Goal: Consume media (video, audio)

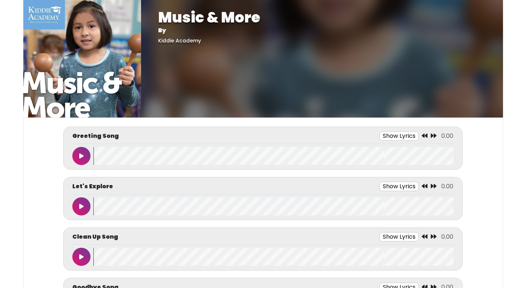
click at [73, 159] on button at bounding box center [81, 156] width 18 height 18
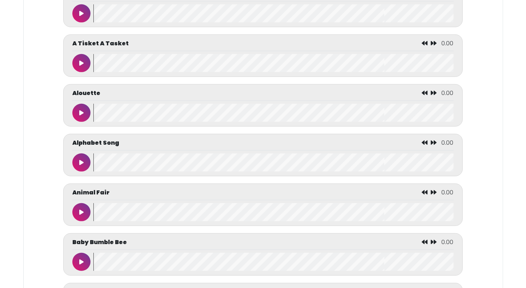
scroll to position [363, 0]
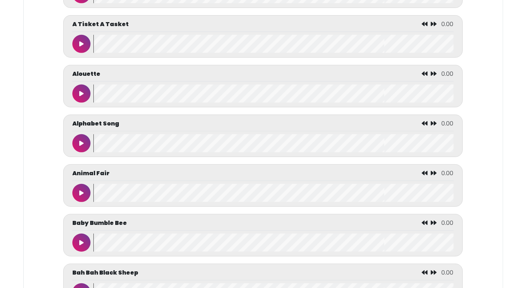
click at [80, 141] on icon at bounding box center [81, 144] width 4 height 6
click at [80, 141] on icon at bounding box center [82, 144] width 4 height 6
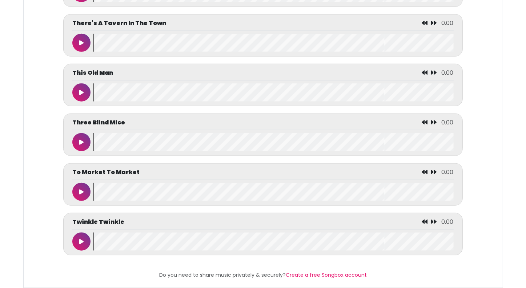
scroll to position [3349, 0]
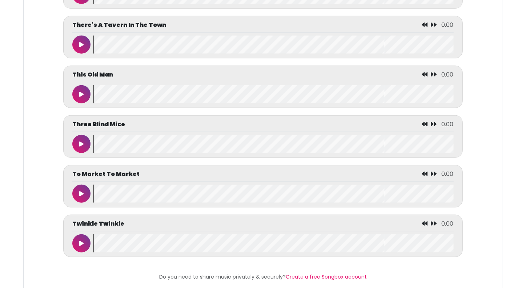
click at [78, 46] on button at bounding box center [81, 45] width 18 height 18
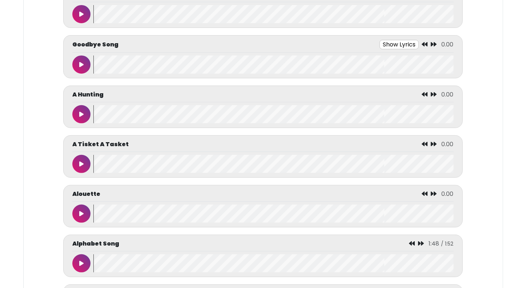
scroll to position [239, 0]
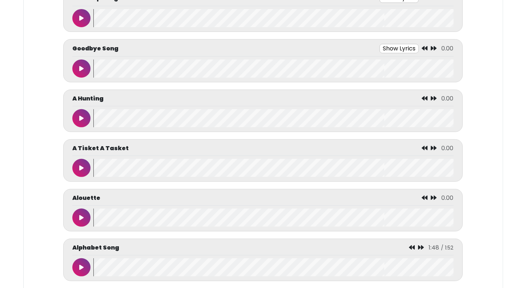
click at [80, 66] on icon at bounding box center [81, 69] width 4 height 6
click at [80, 66] on icon at bounding box center [82, 69] width 4 height 6
